Goal: Communication & Community: Answer question/provide support

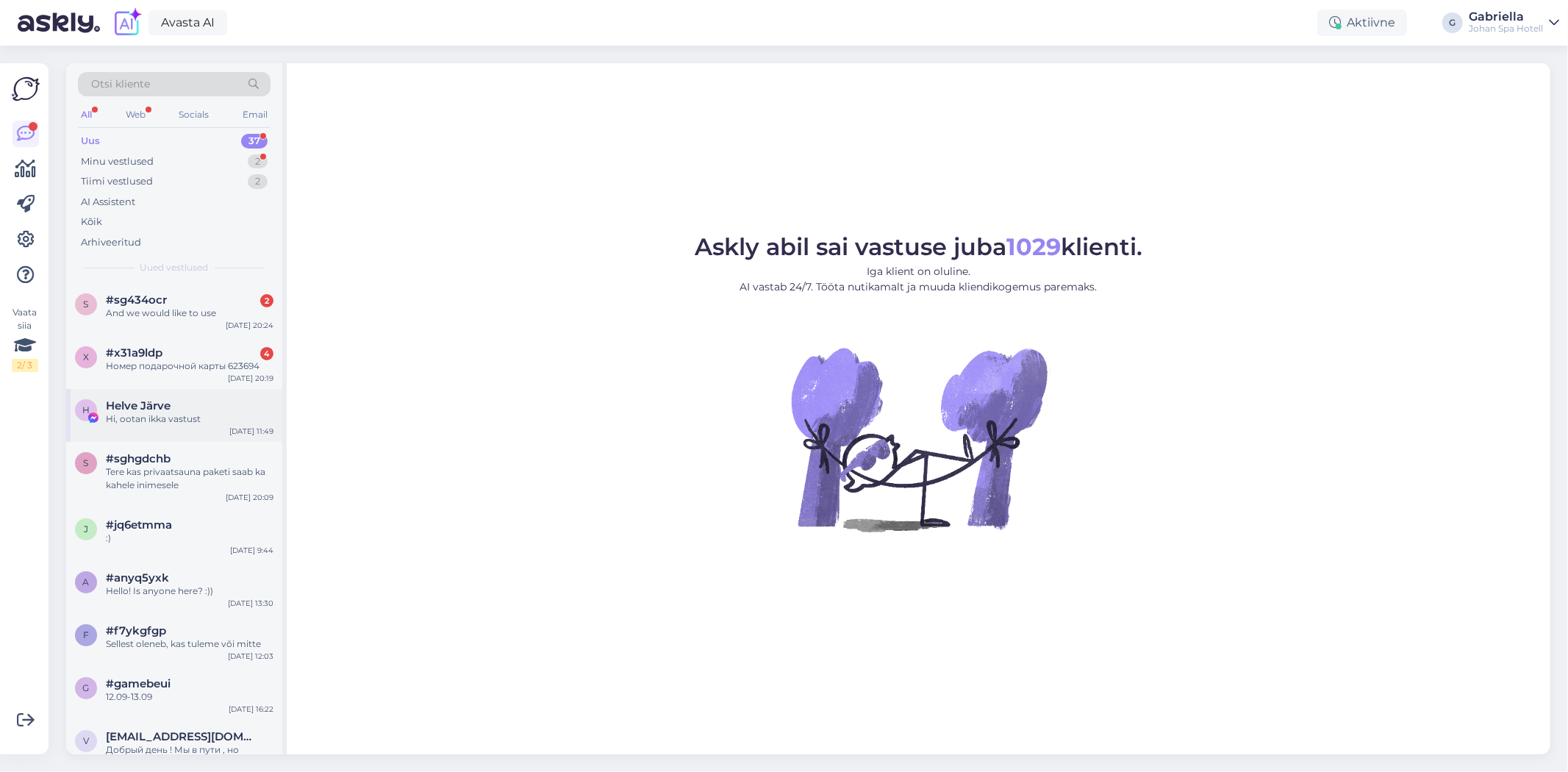
click at [201, 395] on div "H Helve Järve Hi, ootan ikka vastust Oct 10 11:49" at bounding box center [174, 415] width 216 height 53
click at [191, 175] on div "Tiimi vestlused 2" at bounding box center [174, 182] width 193 height 21
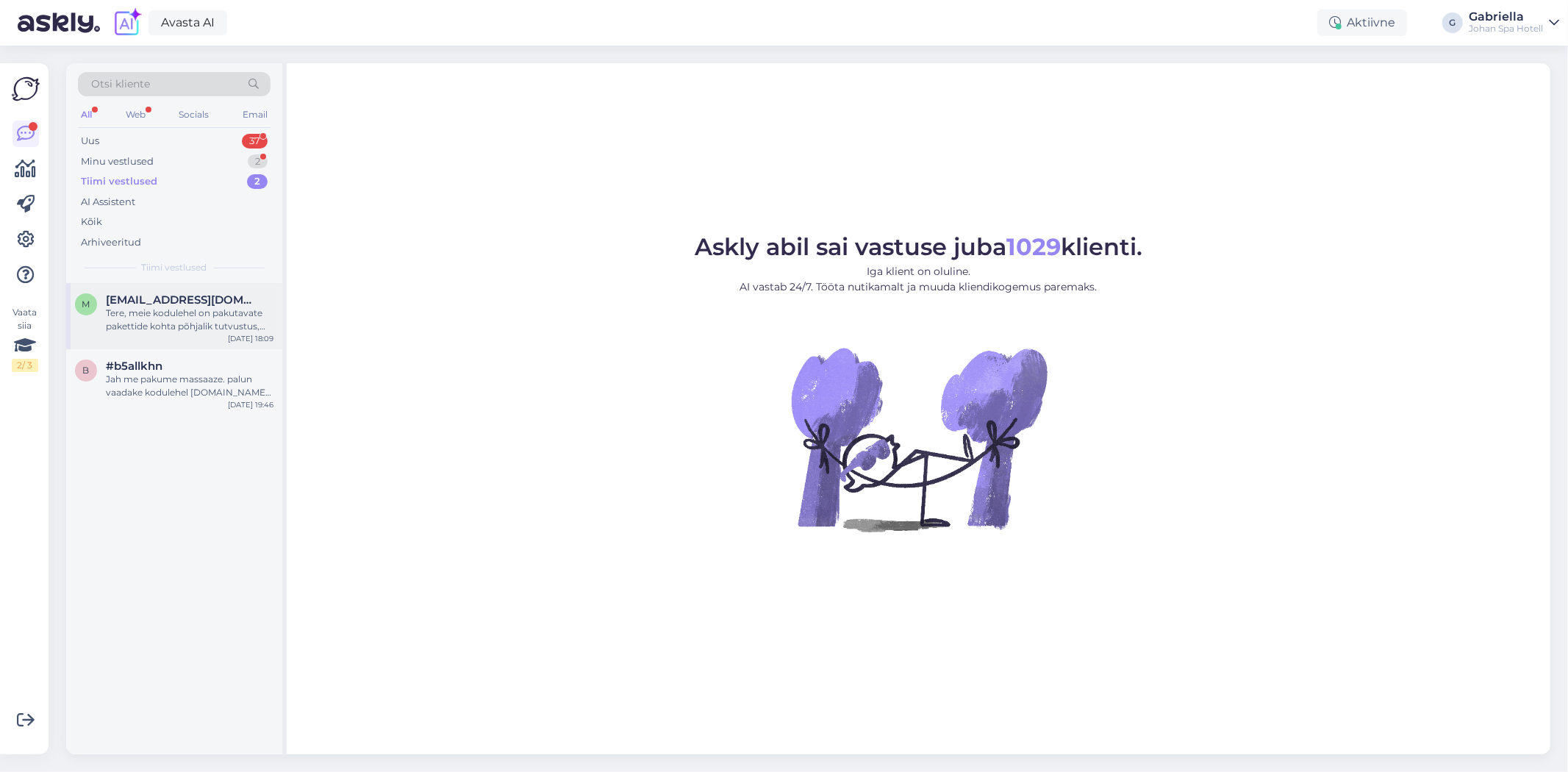
click at [219, 324] on div "Tere, meie kodulehel on pakutavate pakettide kohta põhjalik tutvustus, kindlast…" at bounding box center [189, 320] width 168 height 27
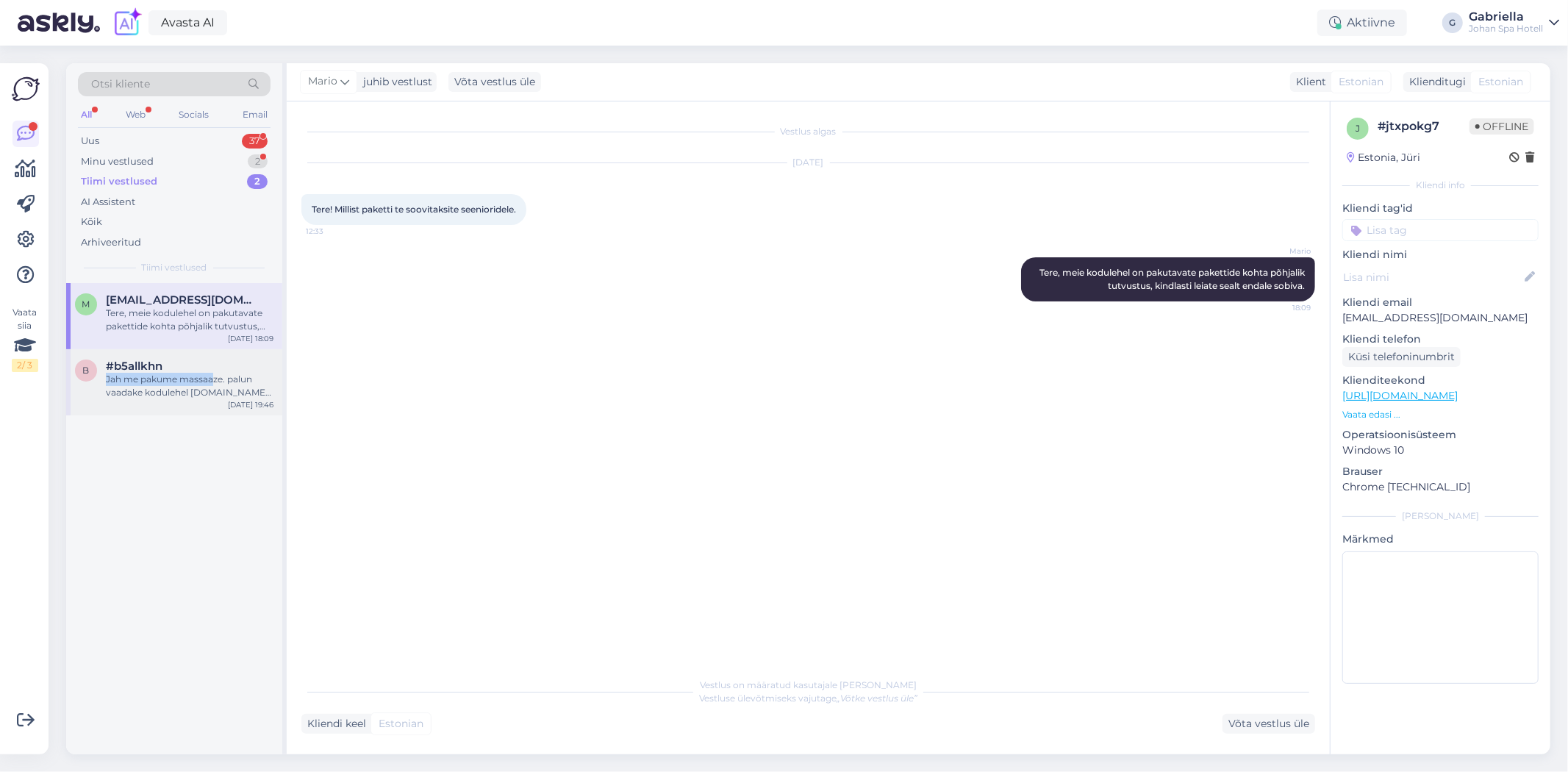
click at [210, 372] on div "#b5allkhn Jah me pakume massaaze. palun vaadake kodulehel [DOMAIN_NAME], seal o…" at bounding box center [189, 380] width 168 height 40
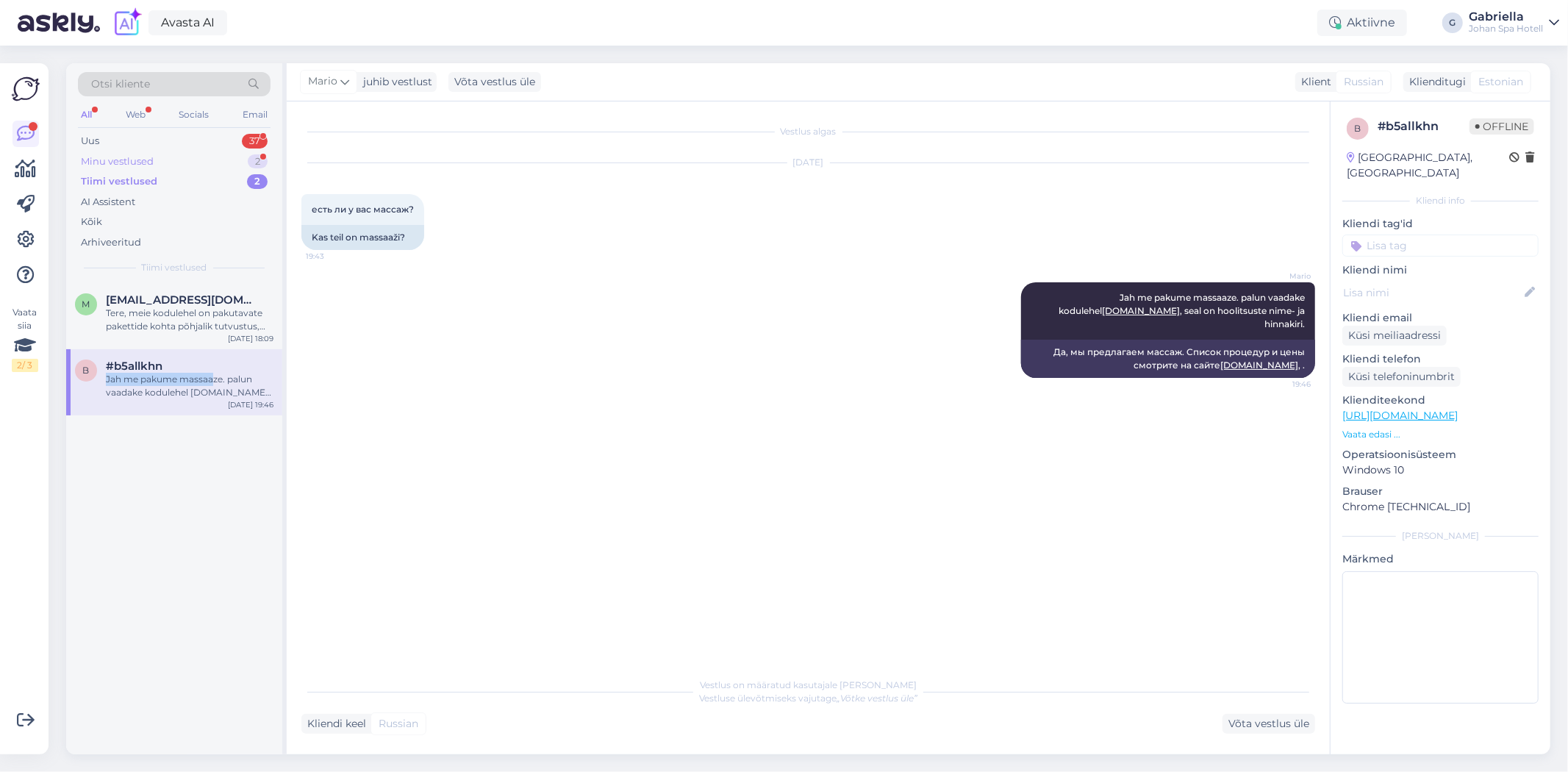
click at [177, 157] on div "Minu vestlused 2" at bounding box center [174, 162] width 193 height 21
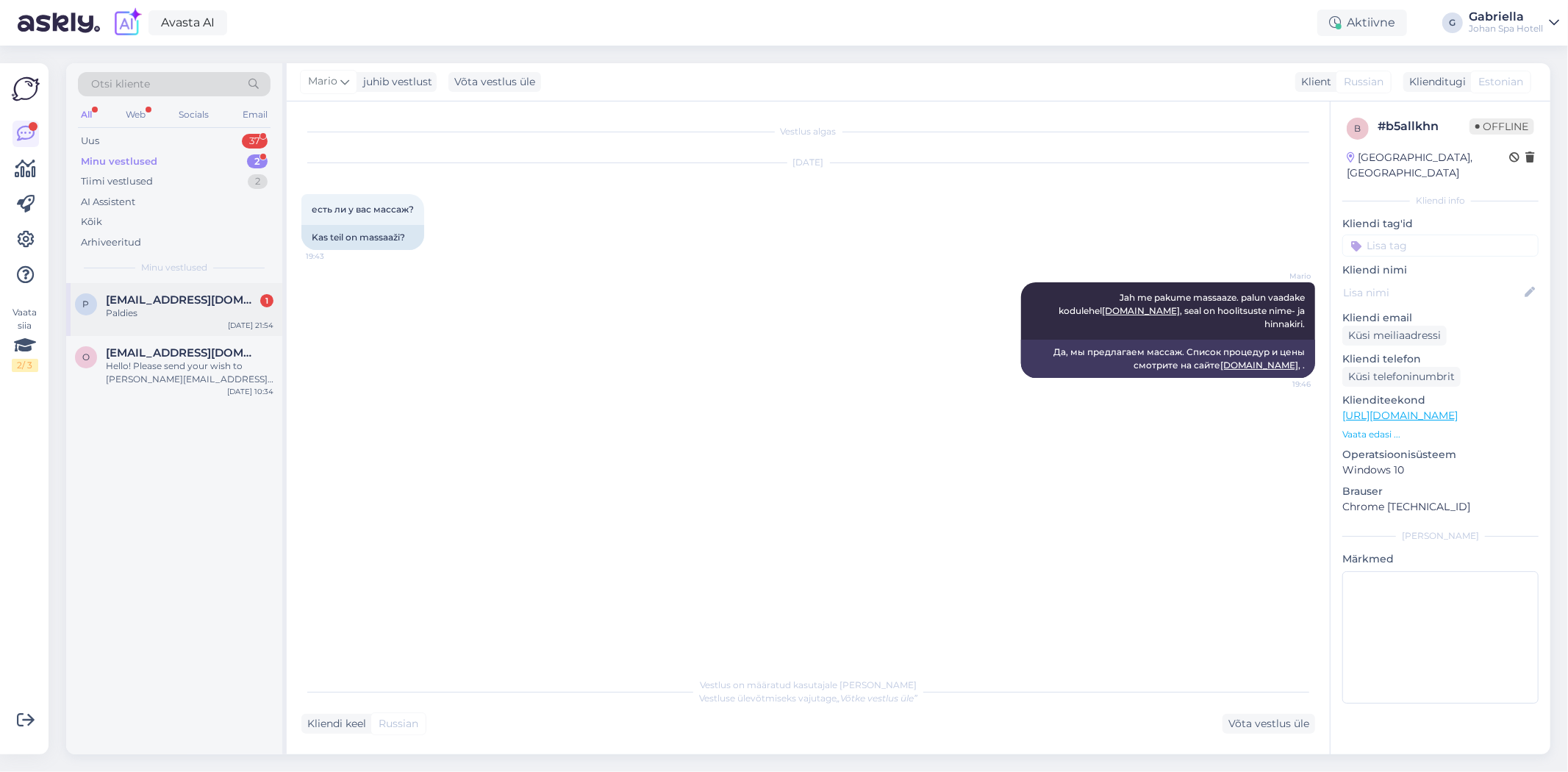
click at [186, 290] on div "p [EMAIL_ADDRESS][DOMAIN_NAME] 1 Paldies [DATE] 21:54" at bounding box center [174, 310] width 216 height 53
